Goal: Check status: Check status

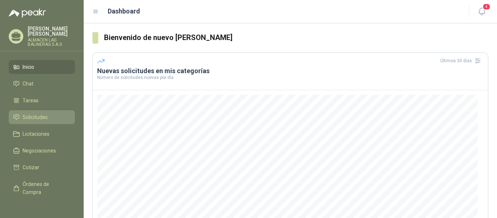
click at [41, 120] on span "Solicitudes" at bounding box center [35, 117] width 25 height 8
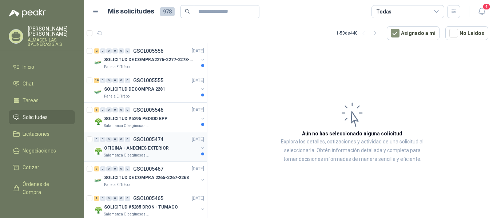
scroll to position [73, 0]
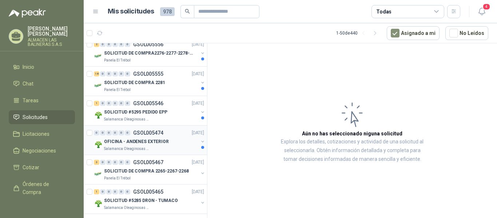
click at [150, 134] on p "GSOL005474" at bounding box center [148, 132] width 30 height 5
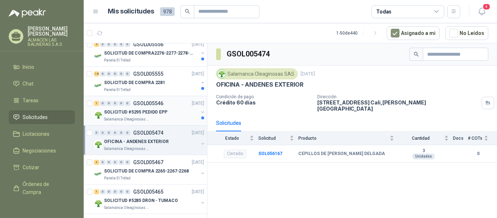
click at [149, 103] on p "GSOL005546" at bounding box center [148, 103] width 30 height 5
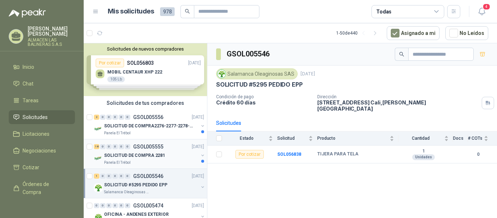
click at [153, 147] on p "GSOL005555" at bounding box center [148, 146] width 30 height 5
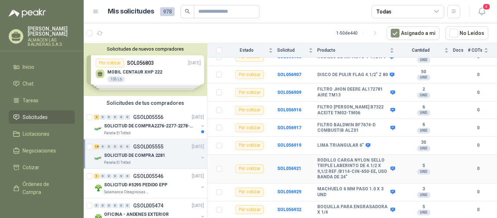
scroll to position [250, 0]
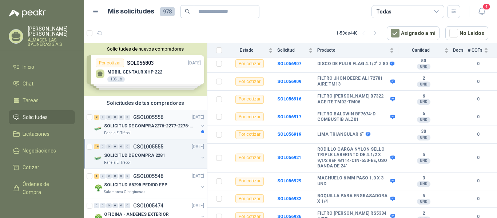
click at [156, 117] on p "GSOL005556" at bounding box center [148, 117] width 30 height 5
